Goal: Obtain resource: Obtain resource

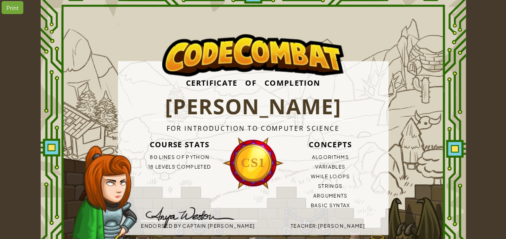
scroll to position [32, 0]
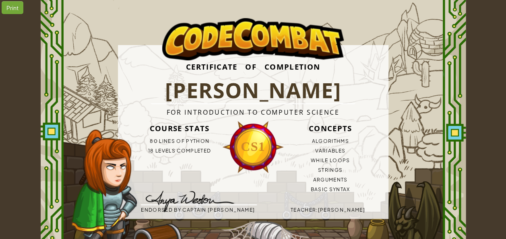
click at [7, 6] on div "Print" at bounding box center [13, 7] width 22 height 13
click at [294, 76] on h3 "Certificate of Completion" at bounding box center [253, 66] width 271 height 21
click at [293, 78] on h1 "[PERSON_NAME]" at bounding box center [253, 90] width 205 height 27
click at [334, 104] on h1 "[PERSON_NAME]" at bounding box center [253, 90] width 205 height 27
click at [348, 214] on div "Teacher : [PERSON_NAME]" at bounding box center [307, 210] width 116 height 10
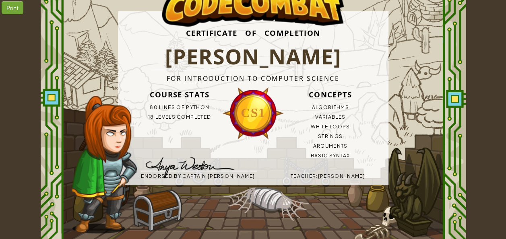
scroll to position [62, 0]
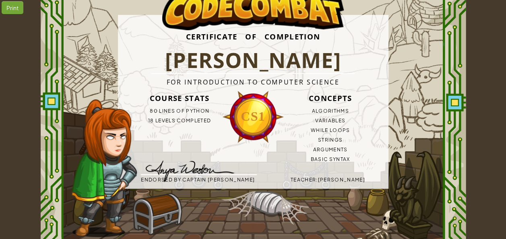
click at [477, 162] on div "Print Certificate of Completion Inaya T For Introduction to Computer Science Co…" at bounding box center [253, 102] width 506 height 329
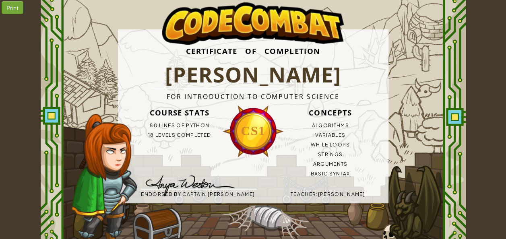
scroll to position [0, 0]
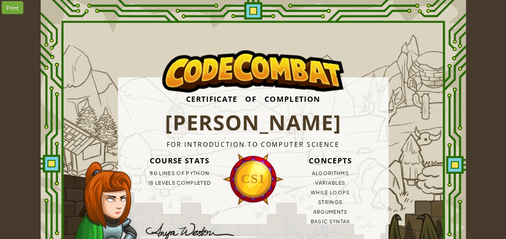
click at [489, 89] on div "Print Certificate of Completion Inaya T For Introduction to Computer Science Co…" at bounding box center [253, 164] width 506 height 329
click at [495, 206] on div "Print Certificate of Completion Inaya T For Introduction to Computer Science Co…" at bounding box center [253, 164] width 506 height 329
click at [328, 212] on li "Arguments" at bounding box center [331, 212] width 116 height 10
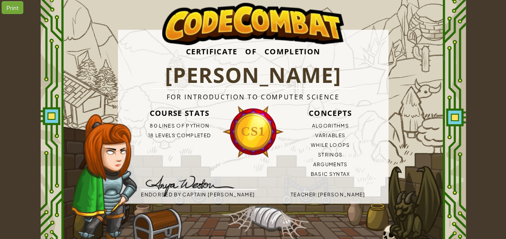
scroll to position [46, 0]
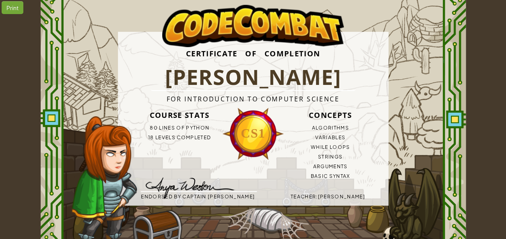
click at [455, 223] on div "Certificate of Completion Inaya T For Introduction to Computer Science Course S…" at bounding box center [253, 118] width 425 height 329
click at [445, 174] on div "Certificate of Completion Inaya T For Introduction to Computer Science Course S…" at bounding box center [253, 118] width 425 height 329
click at [452, 172] on div "Certificate of Completion Inaya T For Introduction to Computer Science Course S…" at bounding box center [253, 118] width 425 height 329
click at [456, 207] on div "Certificate of Completion Inaya T For Introduction to Computer Science Course S…" at bounding box center [253, 118] width 425 height 329
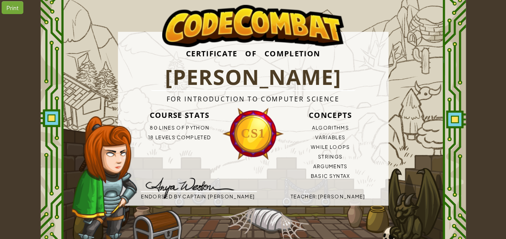
click at [466, 118] on div "Certificate of Completion Inaya T For Introduction to Computer Science Course S…" at bounding box center [253, 118] width 425 height 329
click at [477, 145] on div "Print Certificate of Completion Inaya T For Introduction to Computer Science Co…" at bounding box center [253, 118] width 506 height 329
